Goal: Task Accomplishment & Management: Use online tool/utility

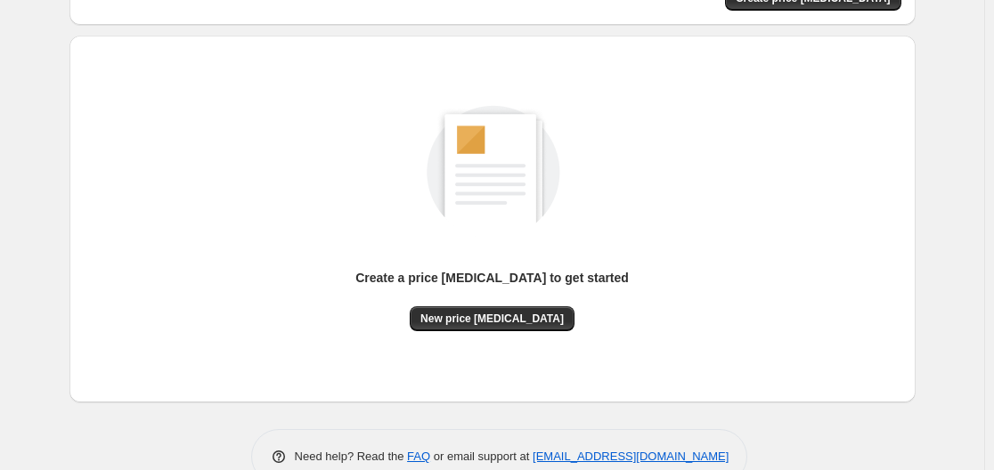
scroll to position [197, 0]
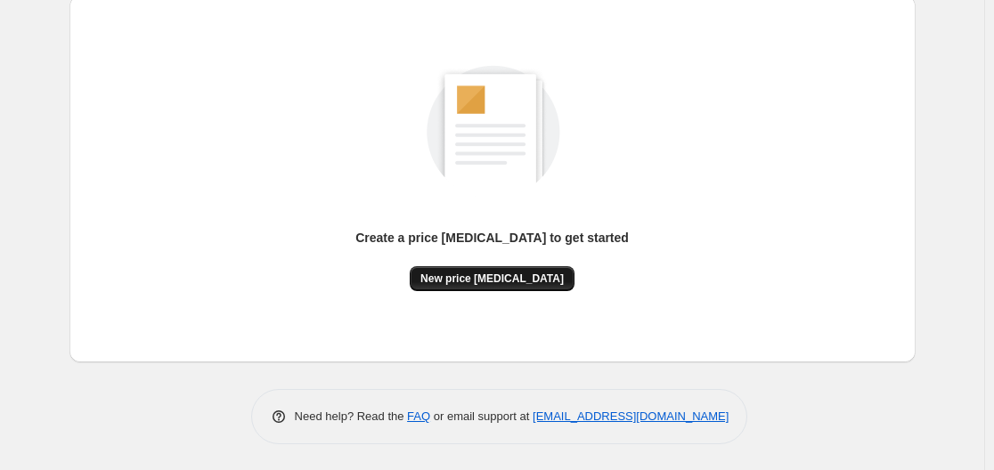
click at [503, 285] on span "New price [MEDICAL_DATA]" at bounding box center [491, 279] width 143 height 14
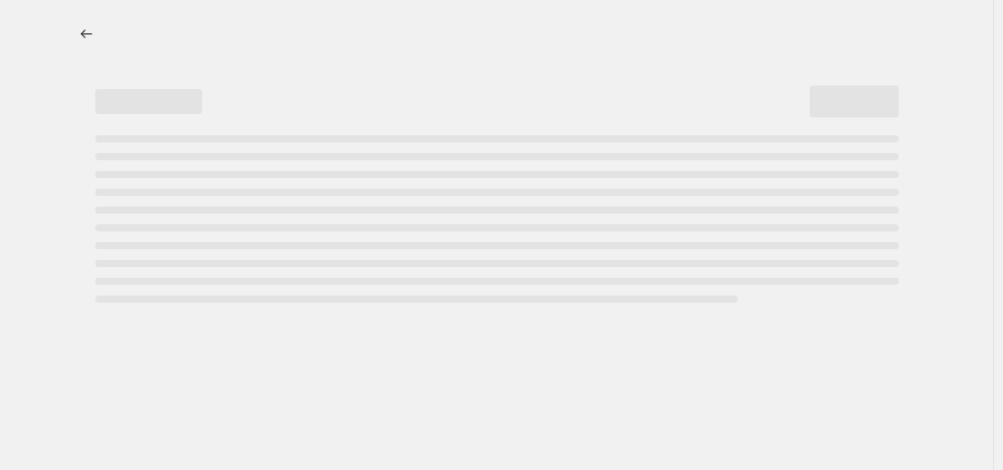
select select "percentage"
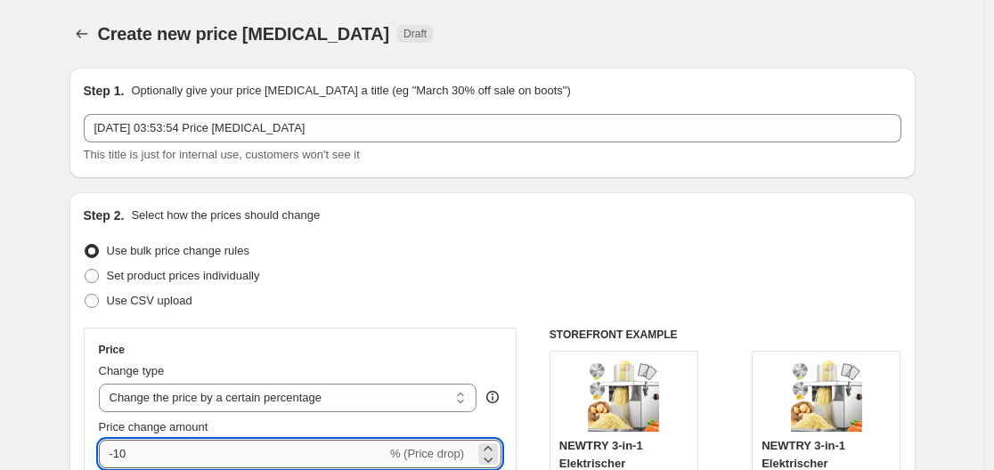
click at [200, 444] on input "-10" at bounding box center [243, 454] width 288 height 29
type input "-1"
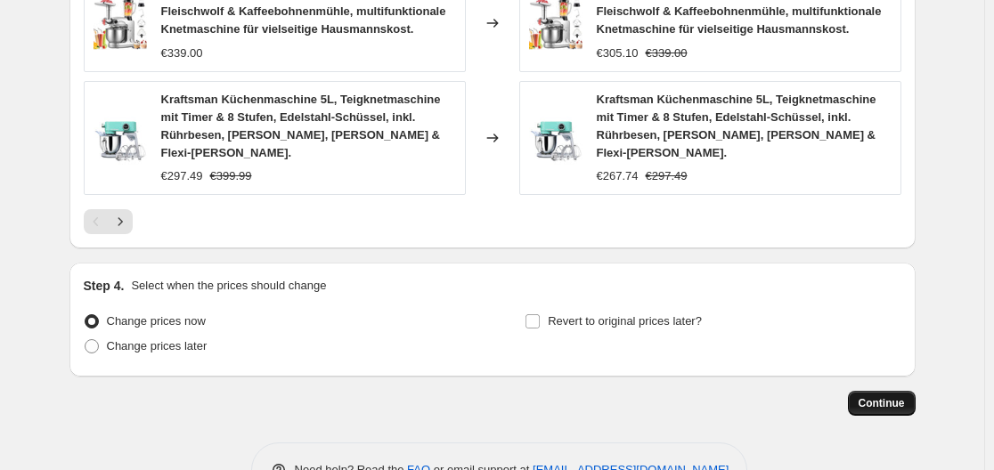
scroll to position [1429, 0]
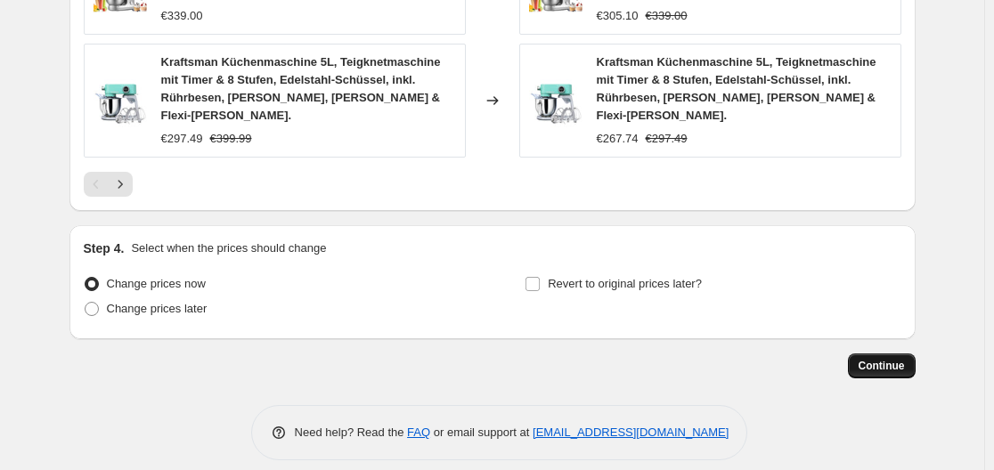
type input "-35"
click at [855, 354] on button "Continue" at bounding box center [882, 366] width 68 height 25
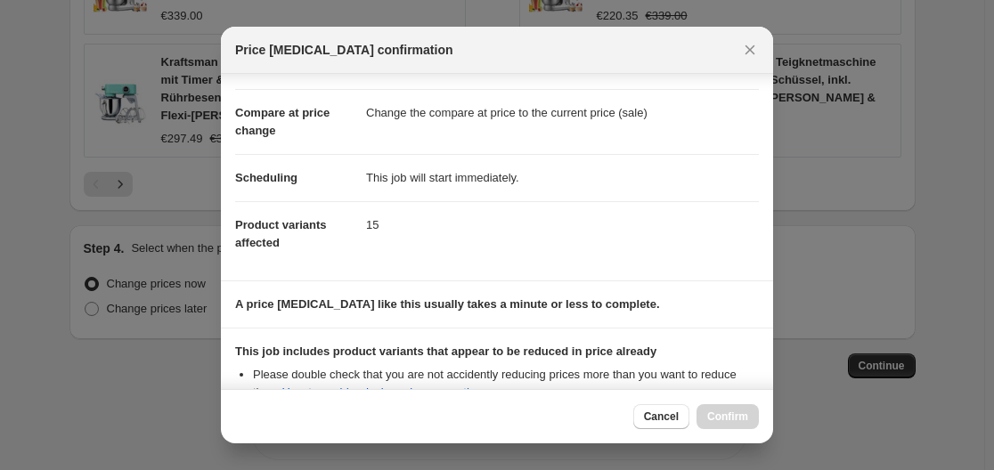
scroll to position [280, 0]
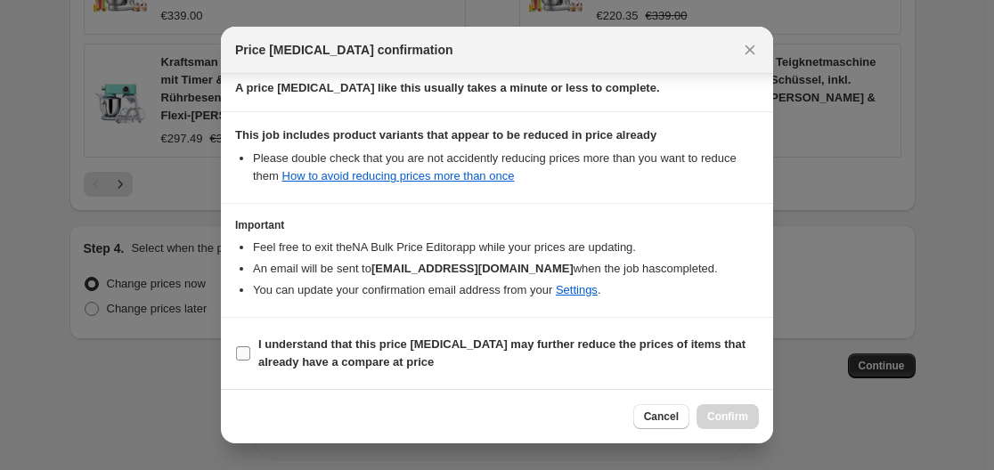
click at [284, 343] on b "I understand that this price [MEDICAL_DATA] may further reduce the prices of it…" at bounding box center [501, 353] width 487 height 31
click at [250, 346] on input "I understand that this price [MEDICAL_DATA] may further reduce the prices of it…" at bounding box center [243, 353] width 14 height 14
checkbox input "true"
click at [735, 420] on span "Confirm" at bounding box center [727, 417] width 41 height 14
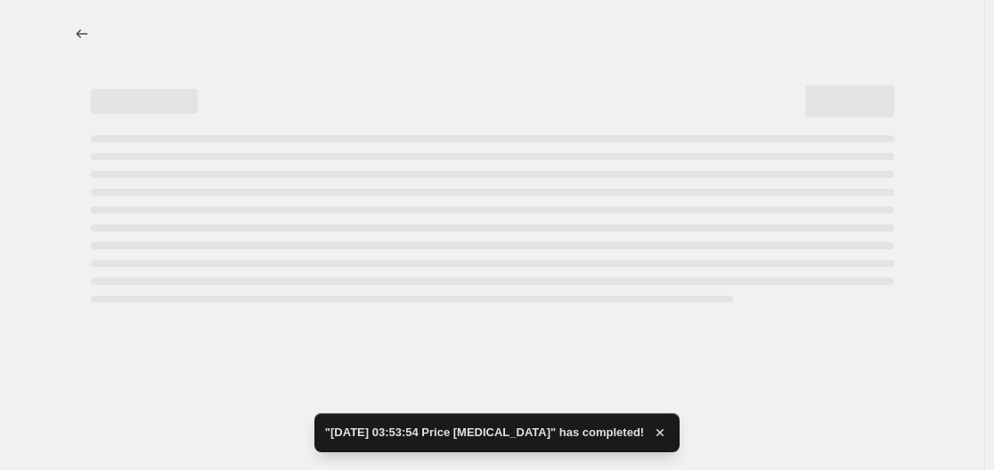
select select "percentage"
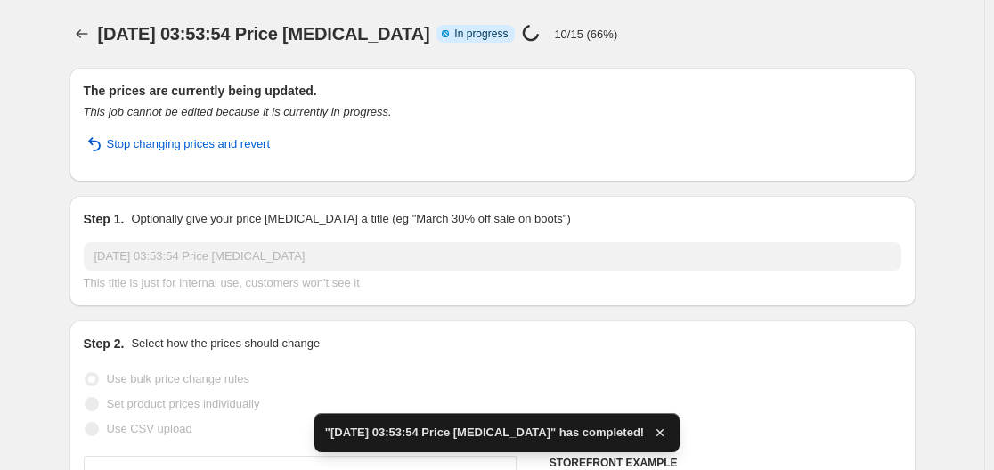
drag, startPoint x: 1002, startPoint y: 80, endPoint x: 999, endPoint y: 379, distance: 298.4
click at [994, 379] on html "Home Settings Plans Skip to content [DATE] 03:53:54 Price [MEDICAL_DATA]. This …" at bounding box center [497, 235] width 994 height 470
